Goal: Task Accomplishment & Management: Complete application form

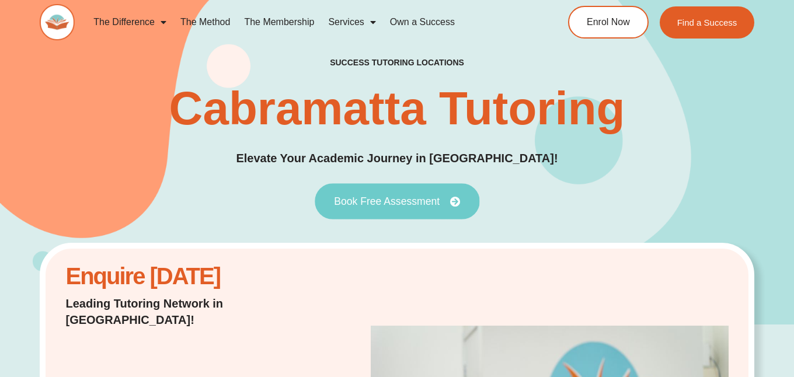
click at [458, 197] on icon at bounding box center [454, 201] width 11 height 11
click at [451, 204] on icon at bounding box center [454, 201] width 11 height 11
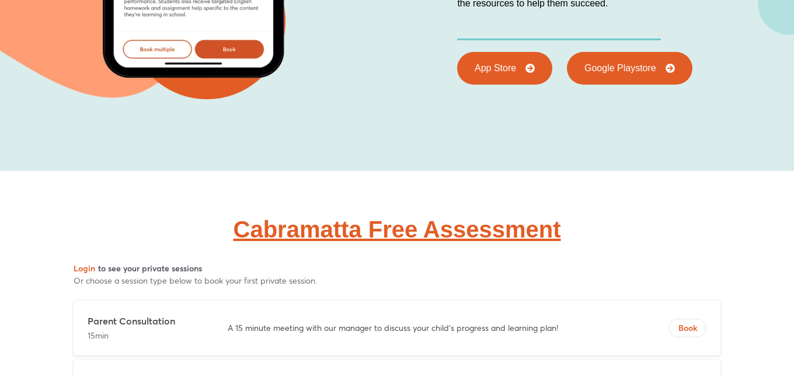
scroll to position [4126, 0]
